Goal: Book appointment/travel/reservation

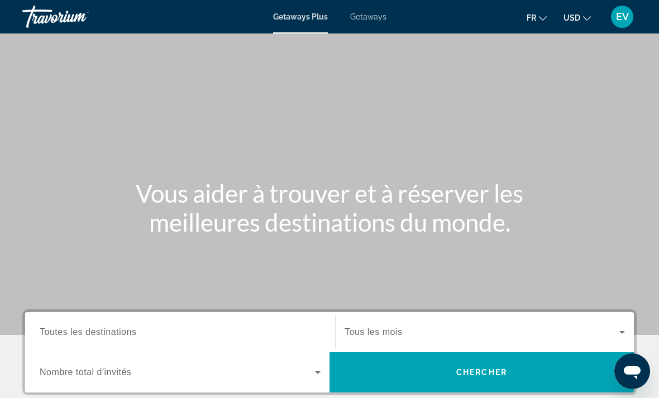
click at [369, 19] on span "Getaways" at bounding box center [368, 16] width 36 height 9
click at [565, 15] on span "USD" at bounding box center [572, 17] width 17 height 9
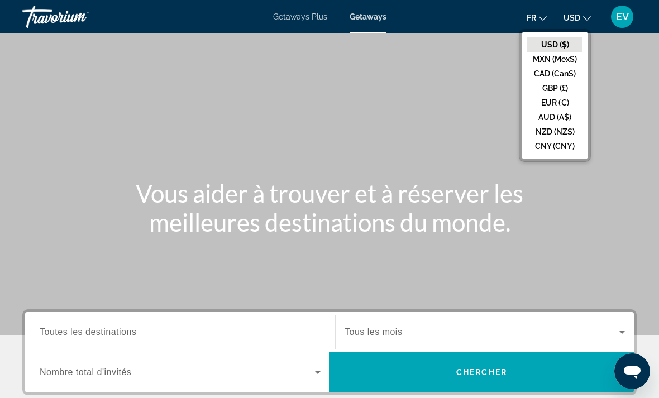
click at [562, 105] on button "EUR (€)" at bounding box center [554, 103] width 55 height 15
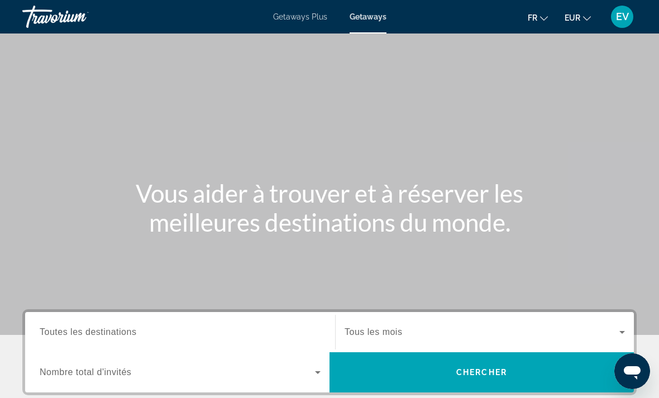
click at [226, 330] on input "Destination Toutes les destinations" at bounding box center [180, 332] width 281 height 13
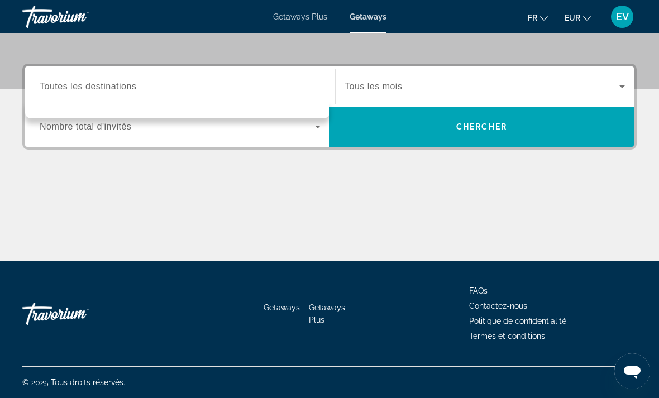
click at [203, 94] on div "Search widget" at bounding box center [180, 87] width 281 height 32
click at [236, 97] on div "Search widget" at bounding box center [180, 87] width 281 height 32
click at [404, 99] on div "Search widget" at bounding box center [485, 86] width 280 height 31
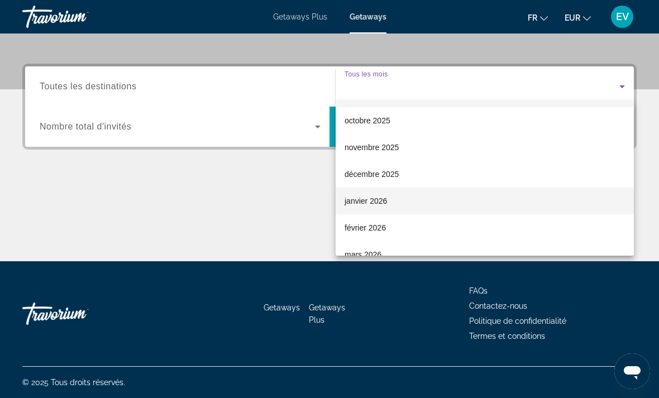
scroll to position [40, 0]
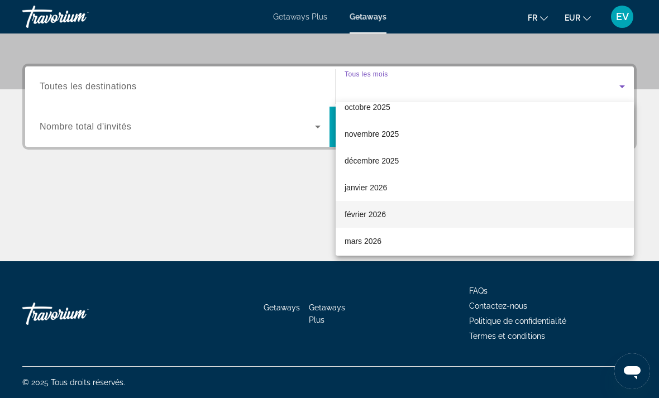
click at [374, 217] on span "février 2026" at bounding box center [365, 214] width 41 height 13
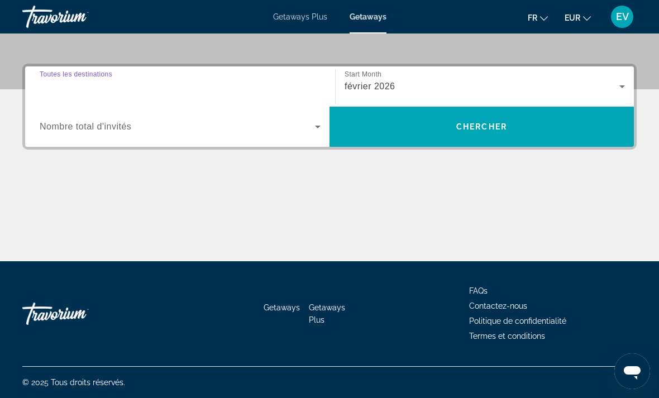
click at [254, 84] on input "Destination Toutes les destinations" at bounding box center [180, 86] width 281 height 13
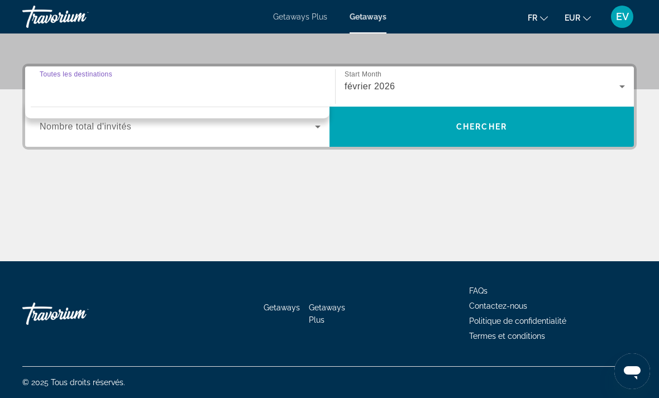
click at [230, 100] on div "Search widget" at bounding box center [180, 87] width 281 height 32
click at [202, 144] on div "Occupancy Nombre total d'invités" at bounding box center [180, 127] width 299 height 40
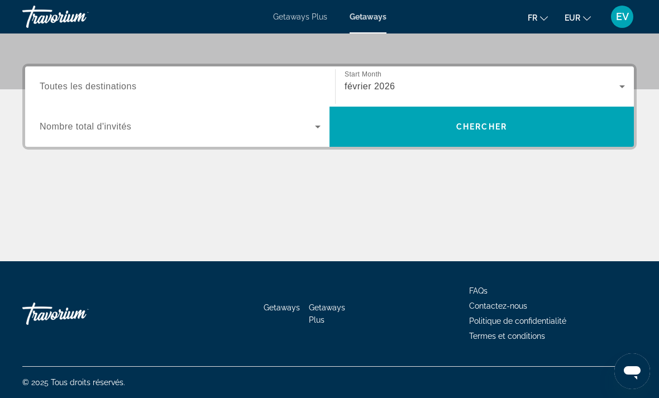
click at [202, 144] on div "Occupancy Nombre total d'invités" at bounding box center [180, 127] width 299 height 40
click at [260, 146] on div "Occupancy Nombre total d'invités" at bounding box center [180, 127] width 299 height 40
click at [292, 127] on span "Search widget" at bounding box center [177, 126] width 275 height 13
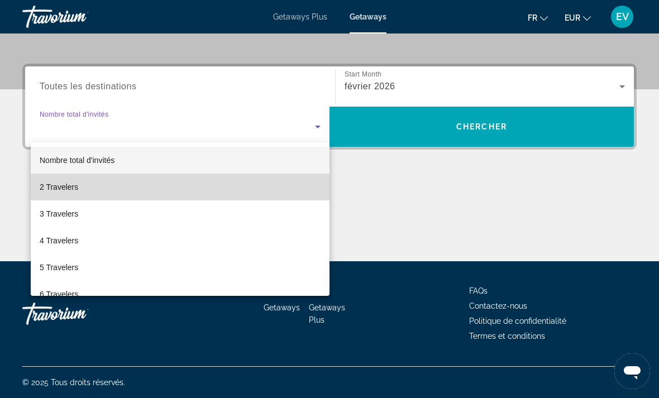
click at [264, 191] on mat-option "2 Travelers" at bounding box center [180, 187] width 299 height 27
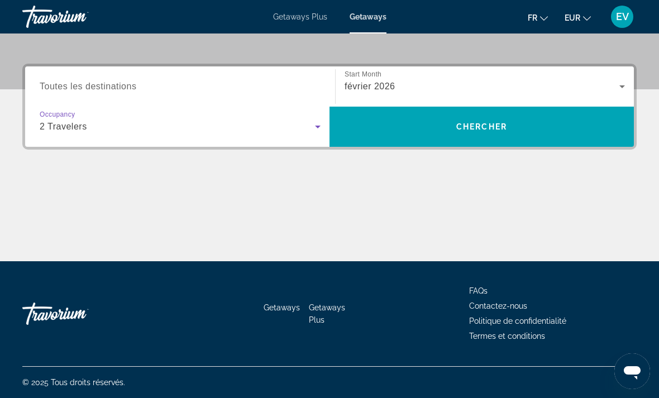
click at [418, 131] on span "Search" at bounding box center [482, 126] width 304 height 27
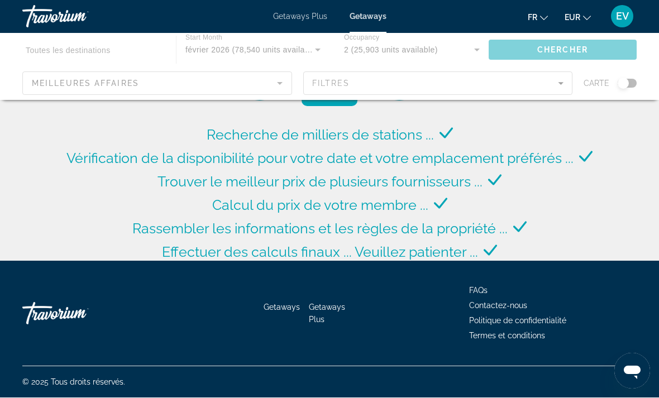
scroll to position [41, 0]
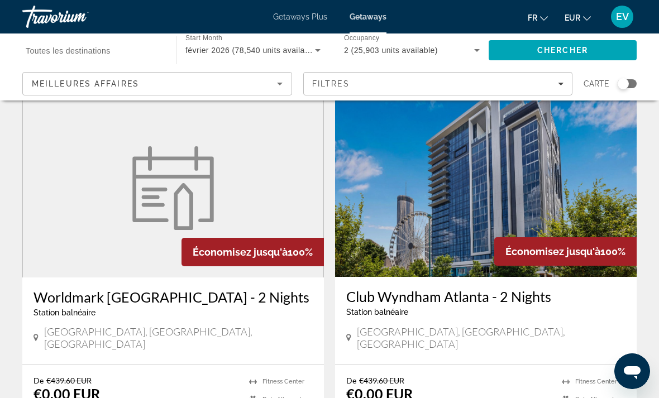
click at [126, 48] on input "Destination Toutes les destinations" at bounding box center [94, 50] width 136 height 13
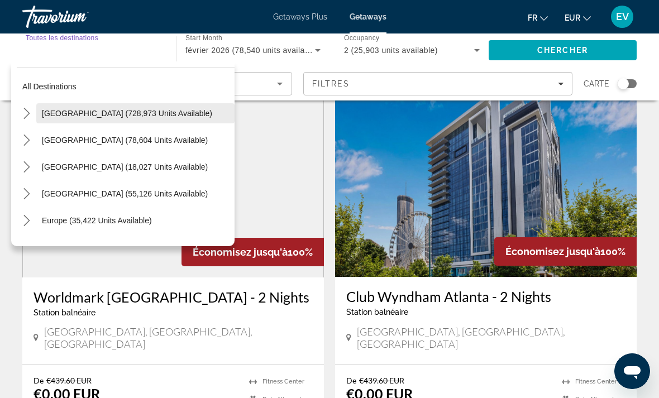
click at [95, 118] on span "Select destination: United States (728,973 units available)" at bounding box center [135, 113] width 198 height 27
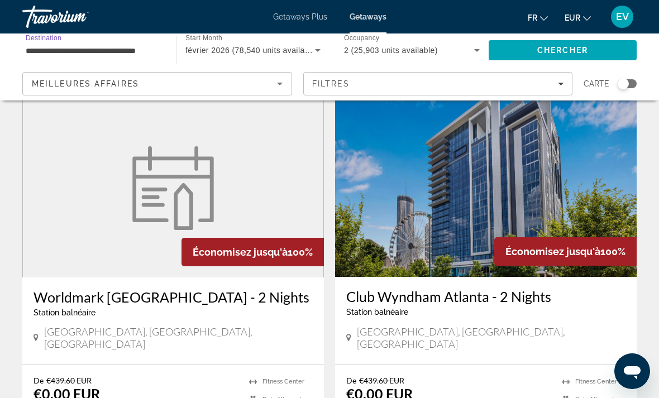
click at [92, 56] on input "**********" at bounding box center [94, 50] width 136 height 13
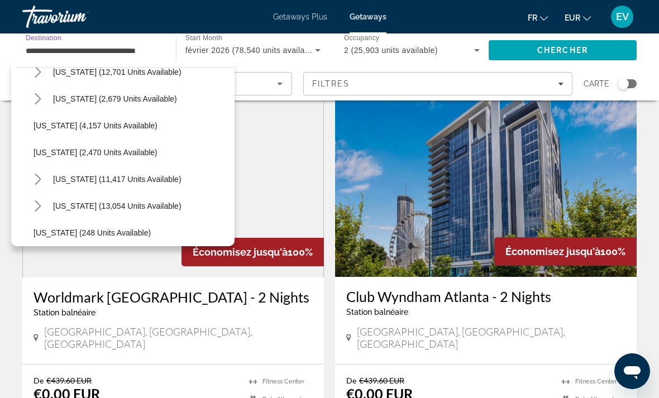
scroll to position [703, 0]
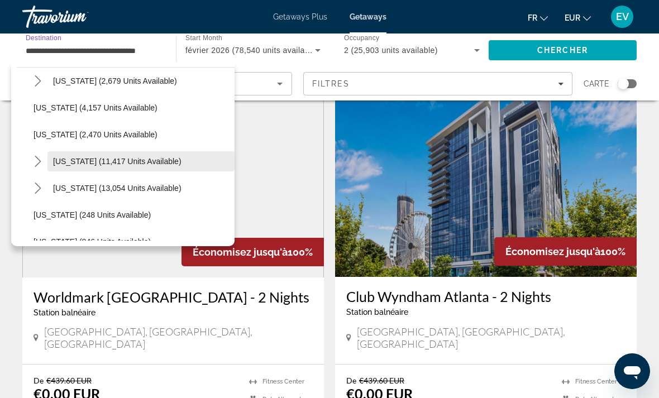
click at [82, 159] on span "[US_STATE] (11,417 units available)" at bounding box center [117, 161] width 128 height 9
type input "**********"
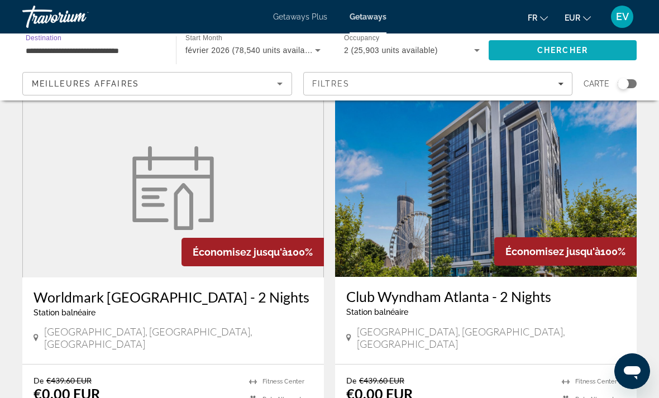
click at [526, 50] on span "Search" at bounding box center [563, 50] width 148 height 27
